Goal: Information Seeking & Learning: Learn about a topic

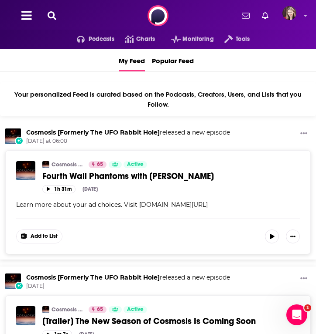
click at [51, 15] on icon at bounding box center [52, 15] width 9 height 9
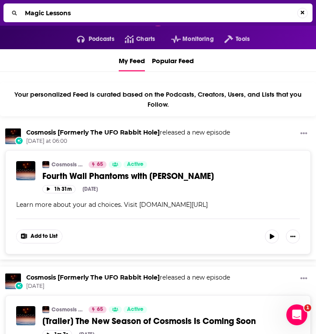
type input "Magic Lessons"
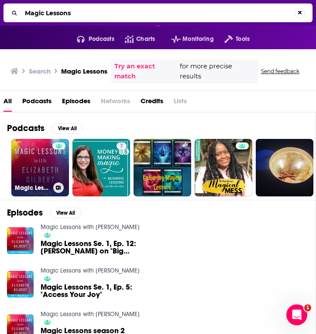
click at [38, 151] on link "Magic Lessons with [PERSON_NAME]" at bounding box center [40, 168] width 58 height 58
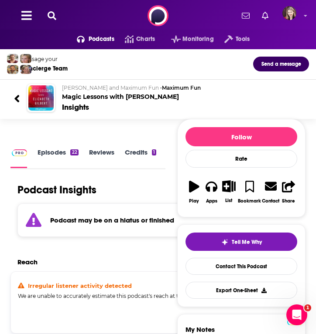
click at [38, 151] on link "Episodes 22" at bounding box center [57, 158] width 41 height 20
